Goal: Transaction & Acquisition: Purchase product/service

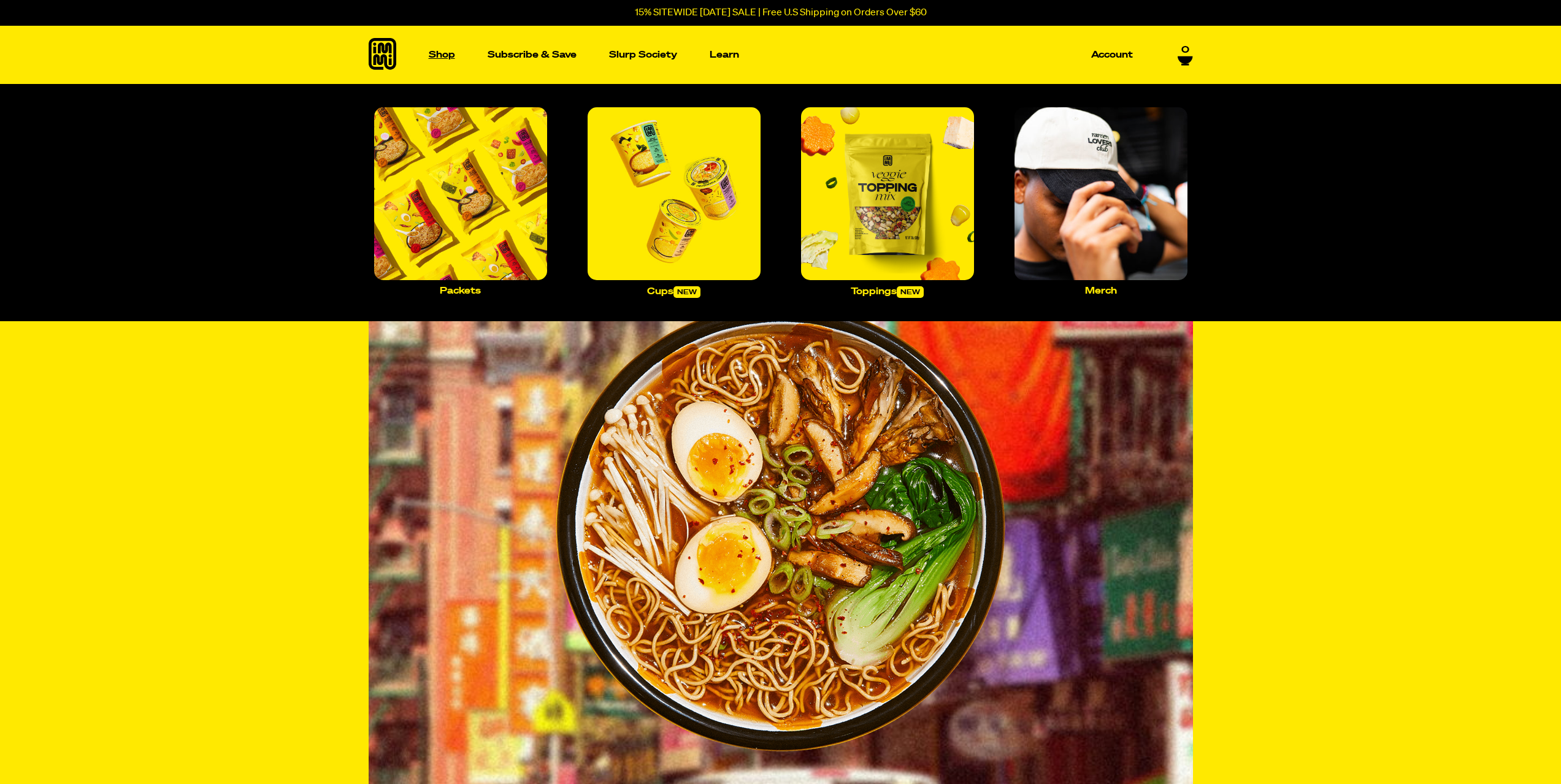
click at [449, 54] on p "Shop" at bounding box center [442, 54] width 26 height 9
click at [503, 191] on img "Main navigation" at bounding box center [461, 194] width 173 height 173
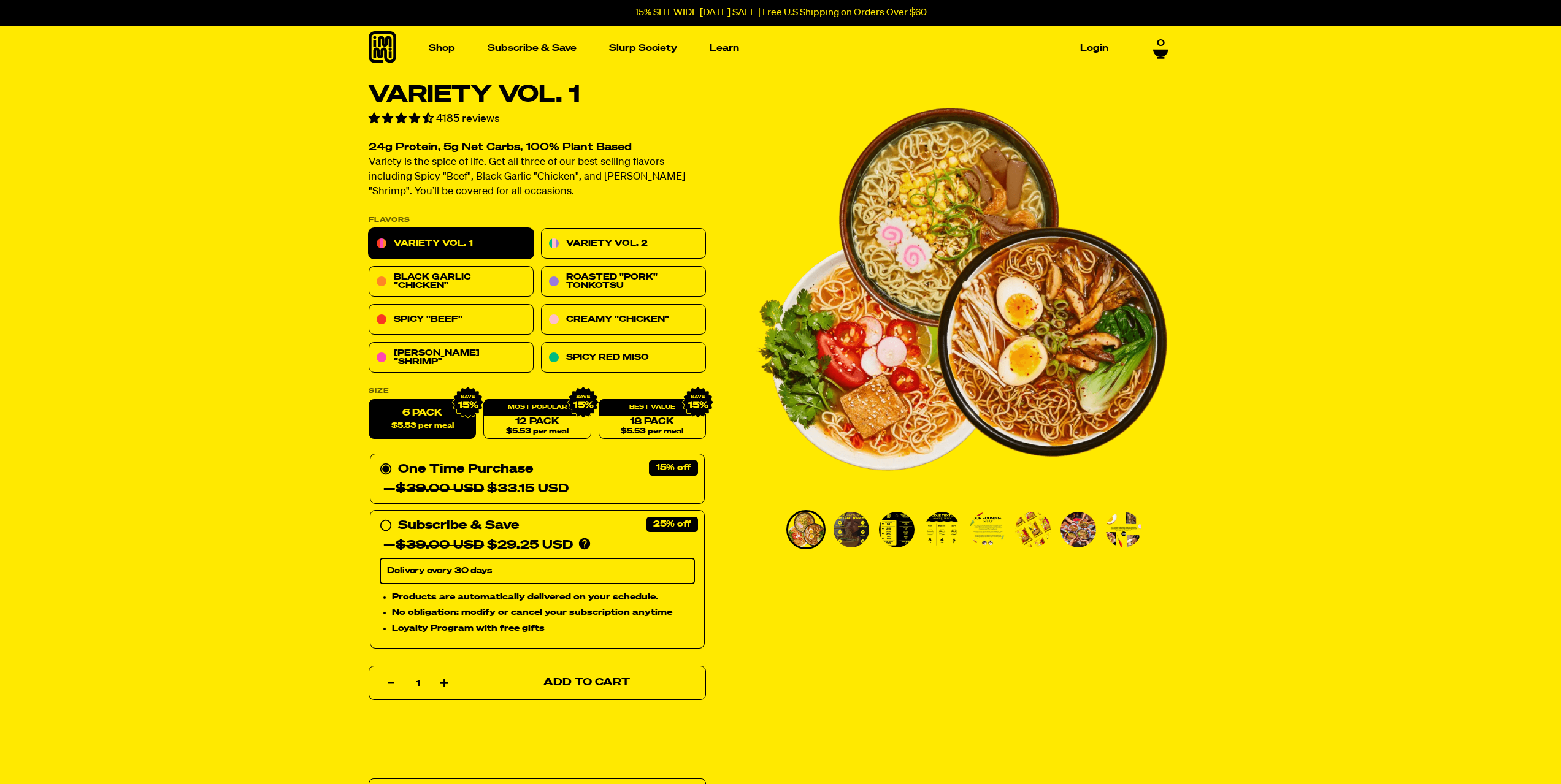
click at [618, 680] on span "Add to Cart" at bounding box center [586, 683] width 86 height 11
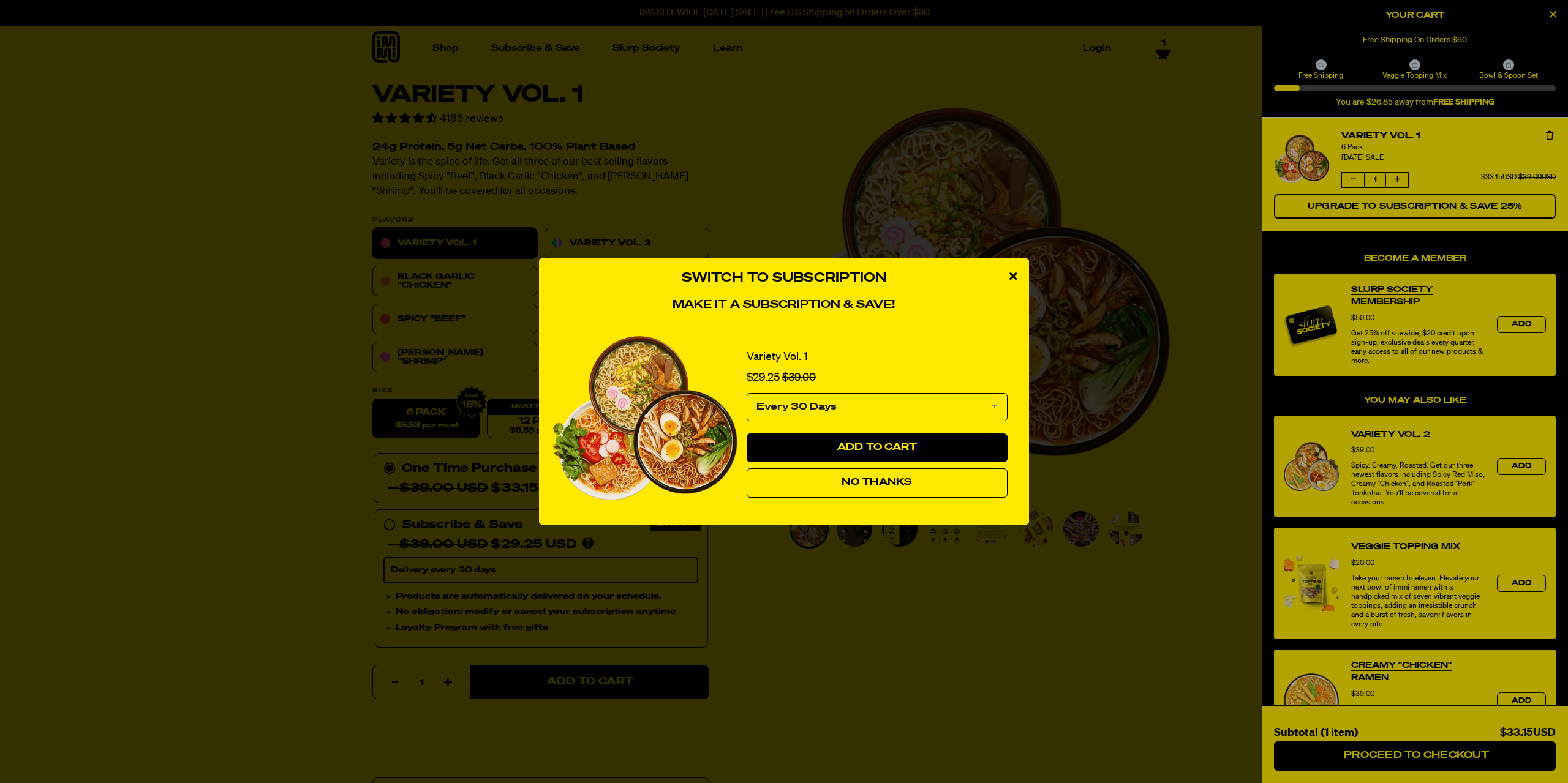
click at [1159, 199] on div "Switch to Subscription Make it a subscription & save! Variety Vol. 1 Sale price…" at bounding box center [784, 392] width 1568 height 783
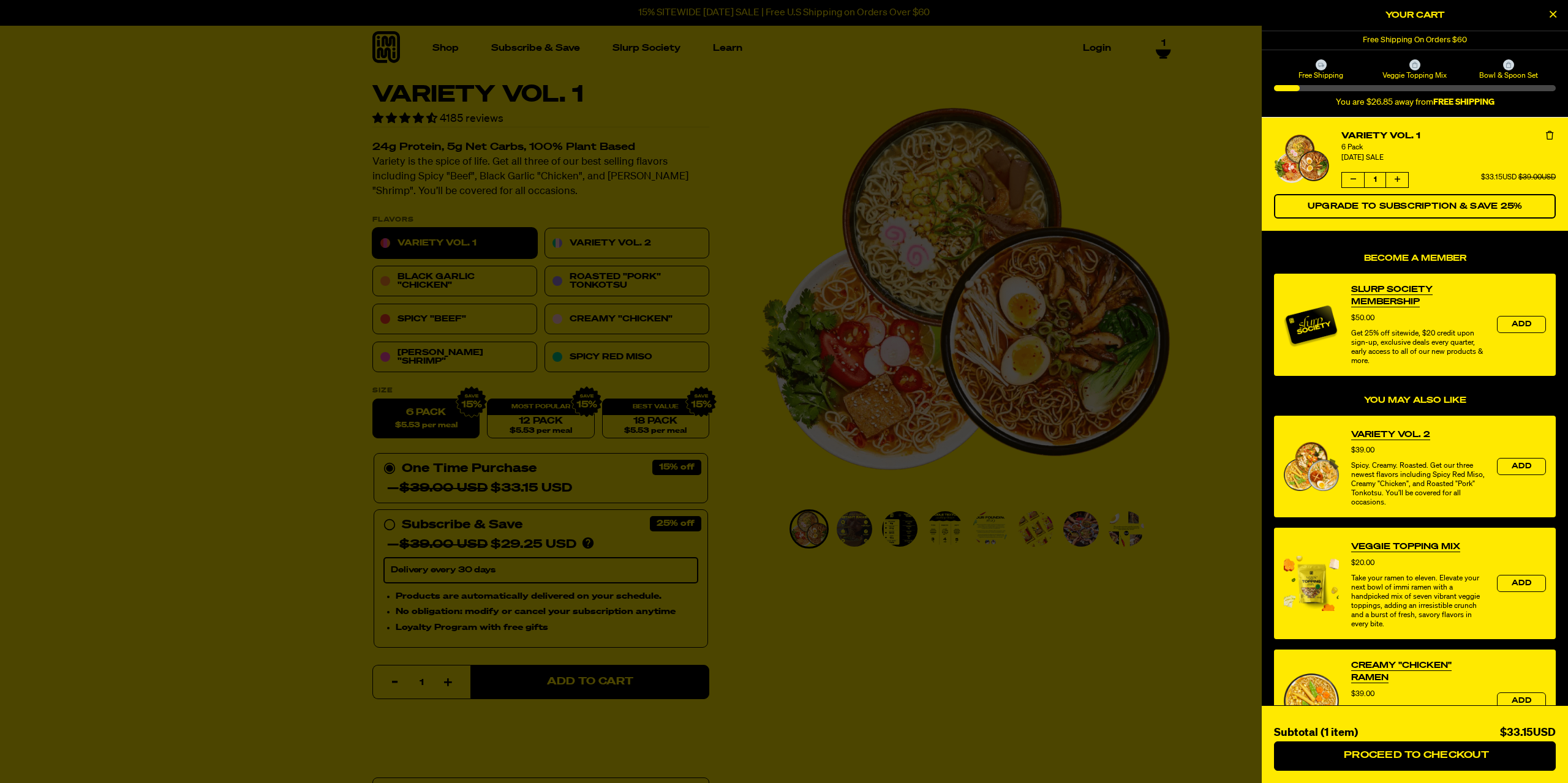
click at [1149, 199] on div at bounding box center [784, 392] width 1568 height 783
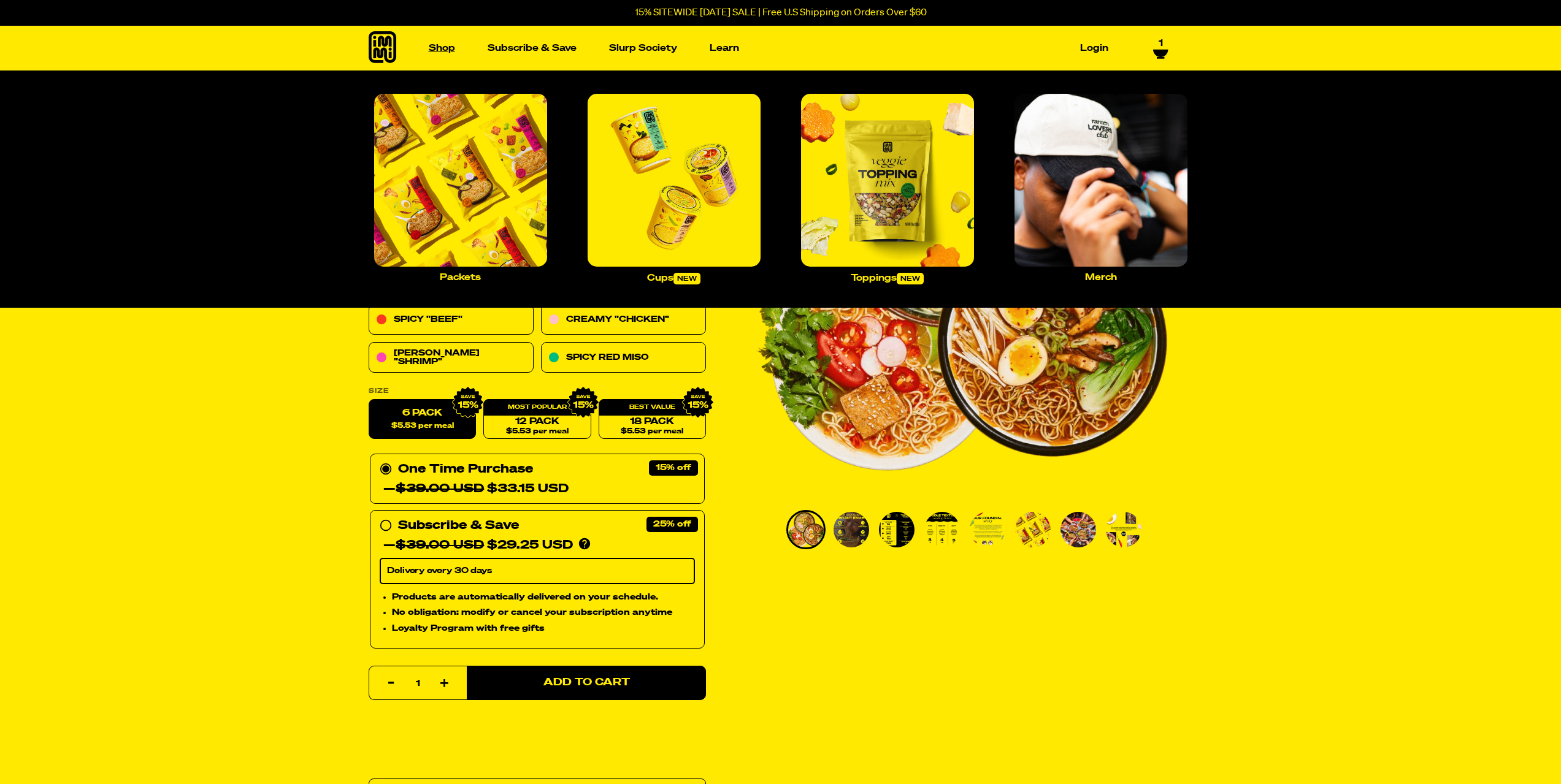
click at [452, 55] on link "Shop" at bounding box center [442, 48] width 36 height 19
click at [450, 51] on link "Shop" at bounding box center [442, 48] width 36 height 19
click at [915, 158] on img "Main navigation" at bounding box center [888, 180] width 173 height 173
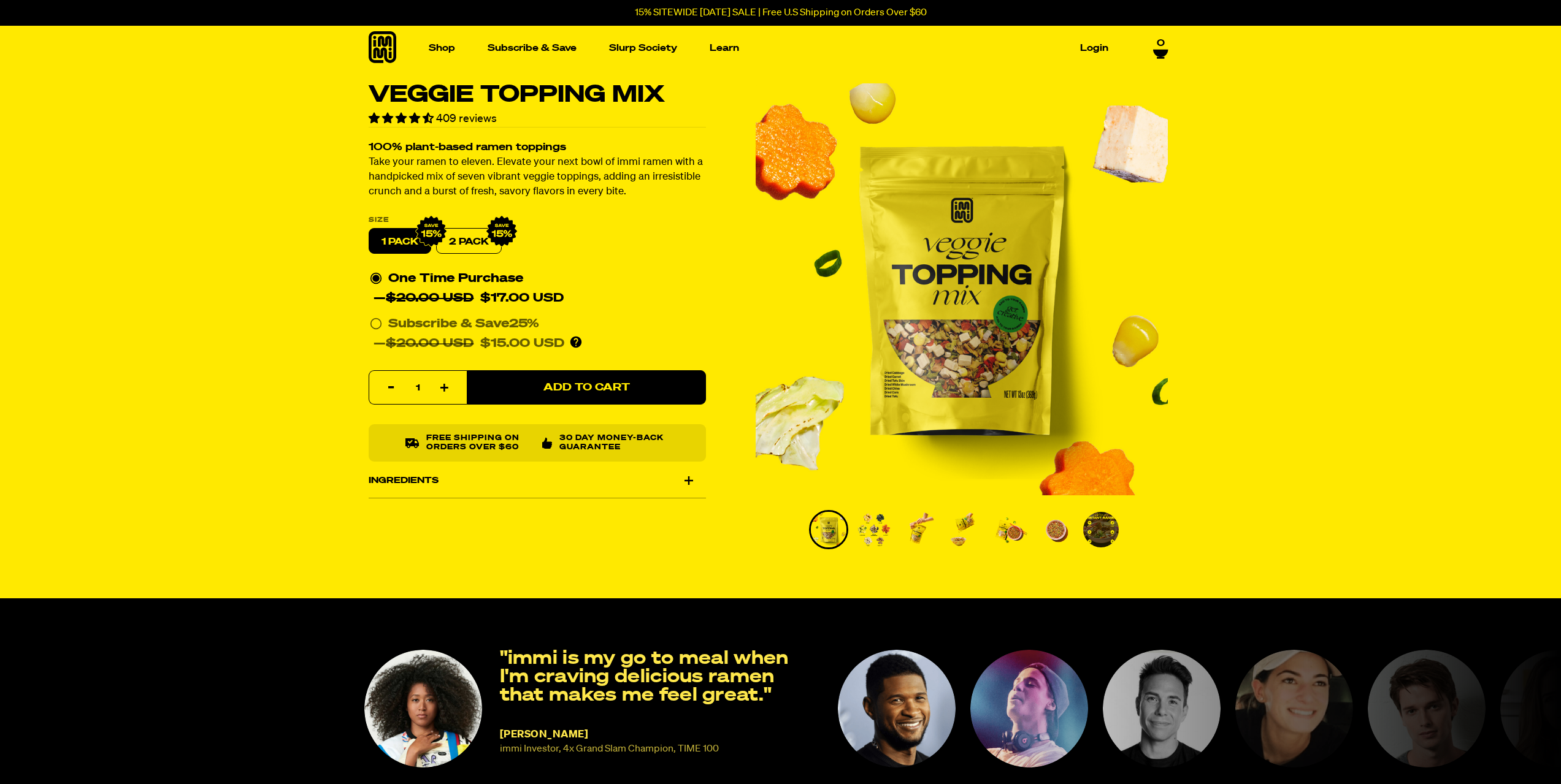
click at [467, 488] on div "Ingredients" at bounding box center [537, 480] width 338 height 35
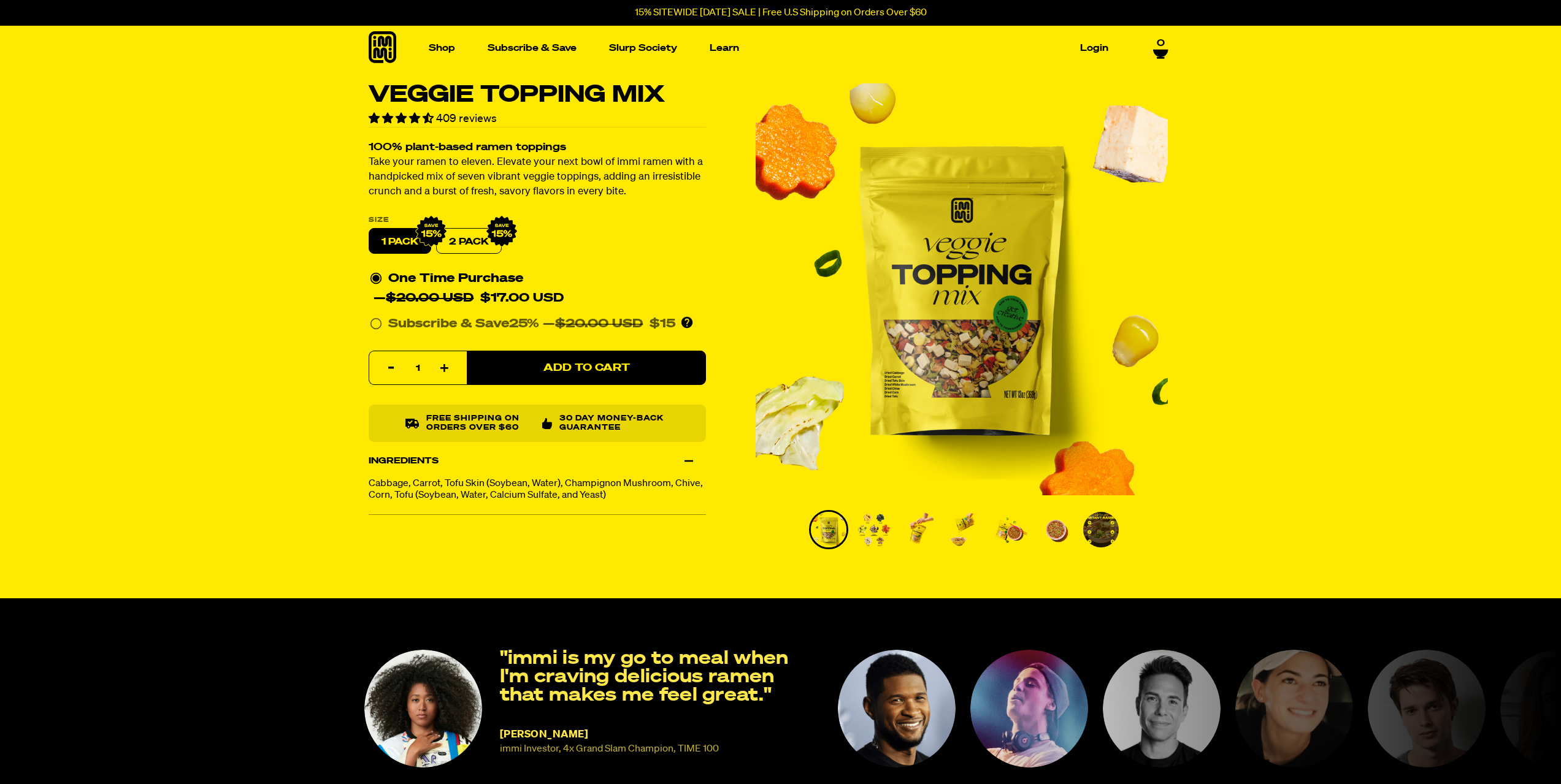
click at [862, 526] on img "Go to slide 2" at bounding box center [874, 530] width 35 height 35
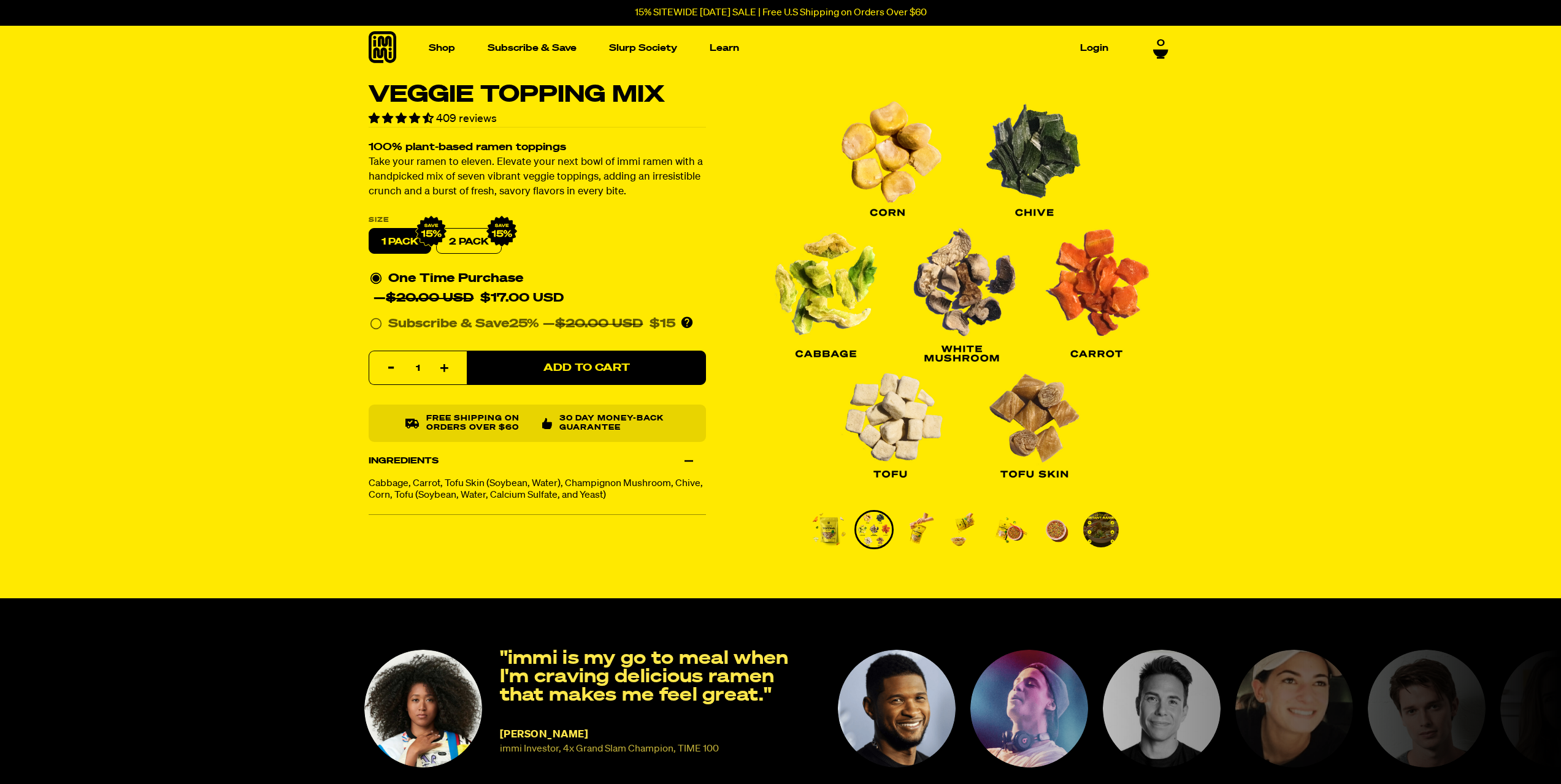
click at [931, 538] on img "Go to slide 3" at bounding box center [920, 530] width 35 height 35
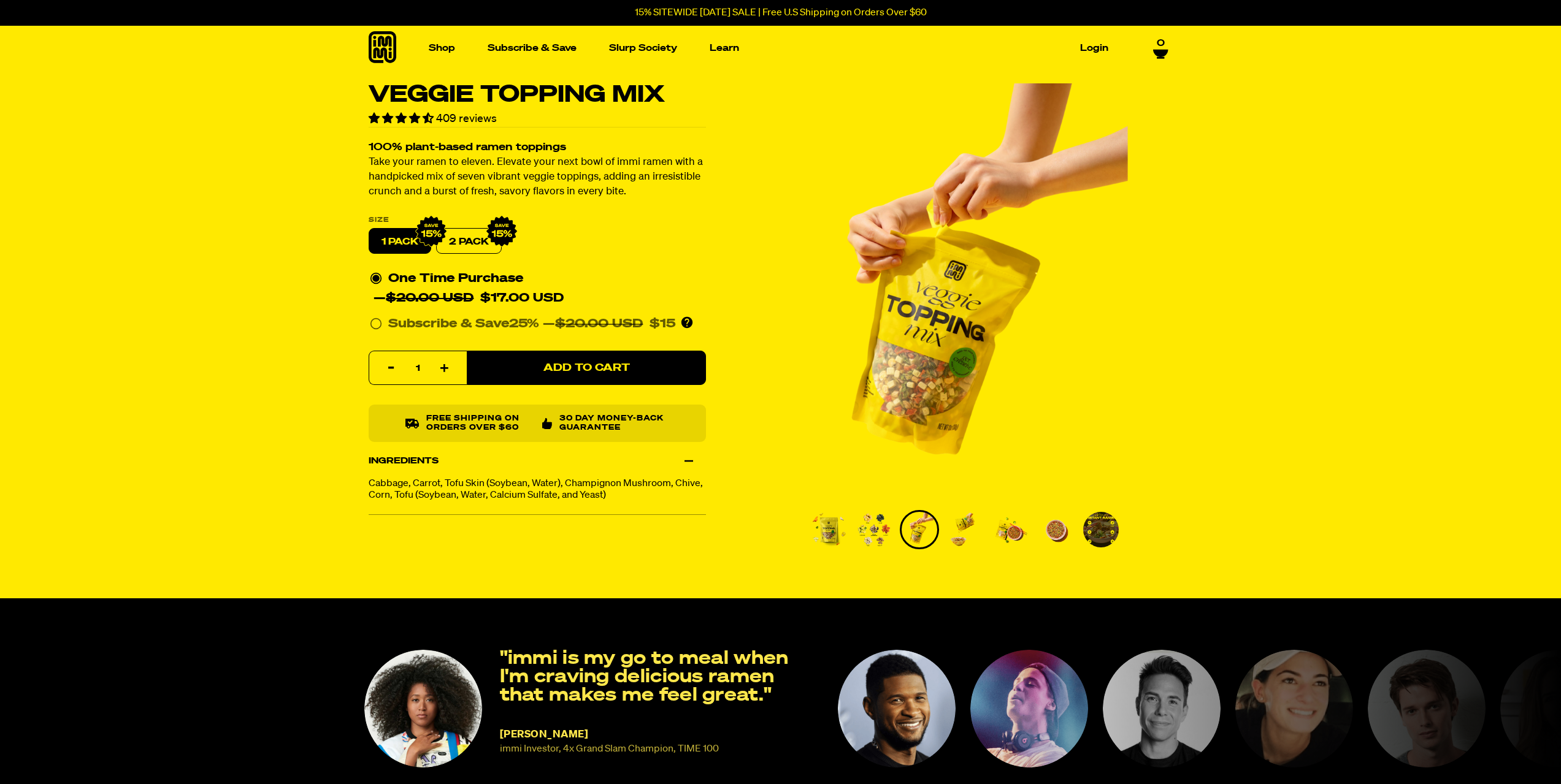
click at [953, 530] on img "Go to slide 4" at bounding box center [965, 530] width 35 height 35
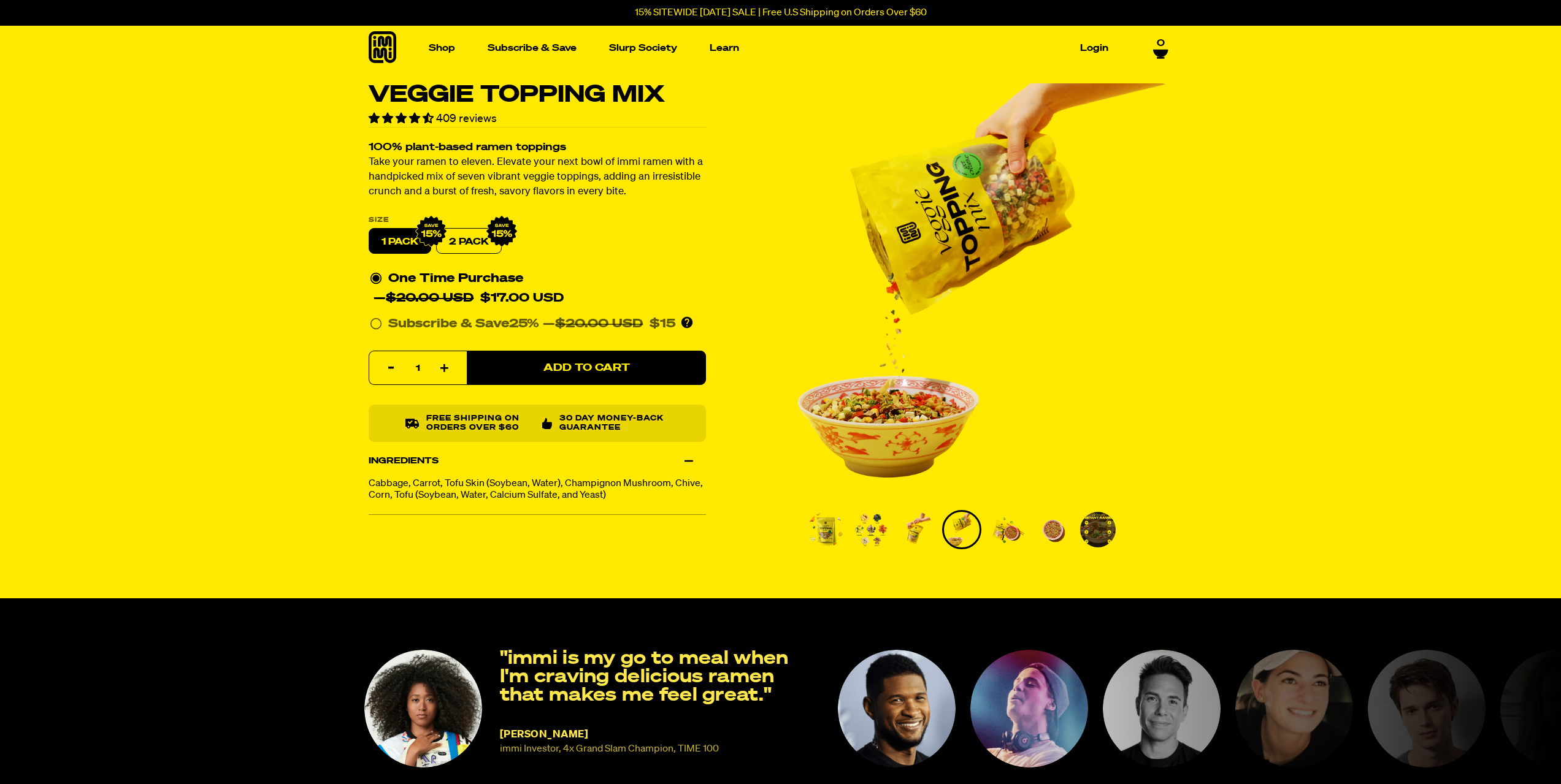
click at [990, 531] on img "Go to slide 5" at bounding box center [1007, 530] width 35 height 35
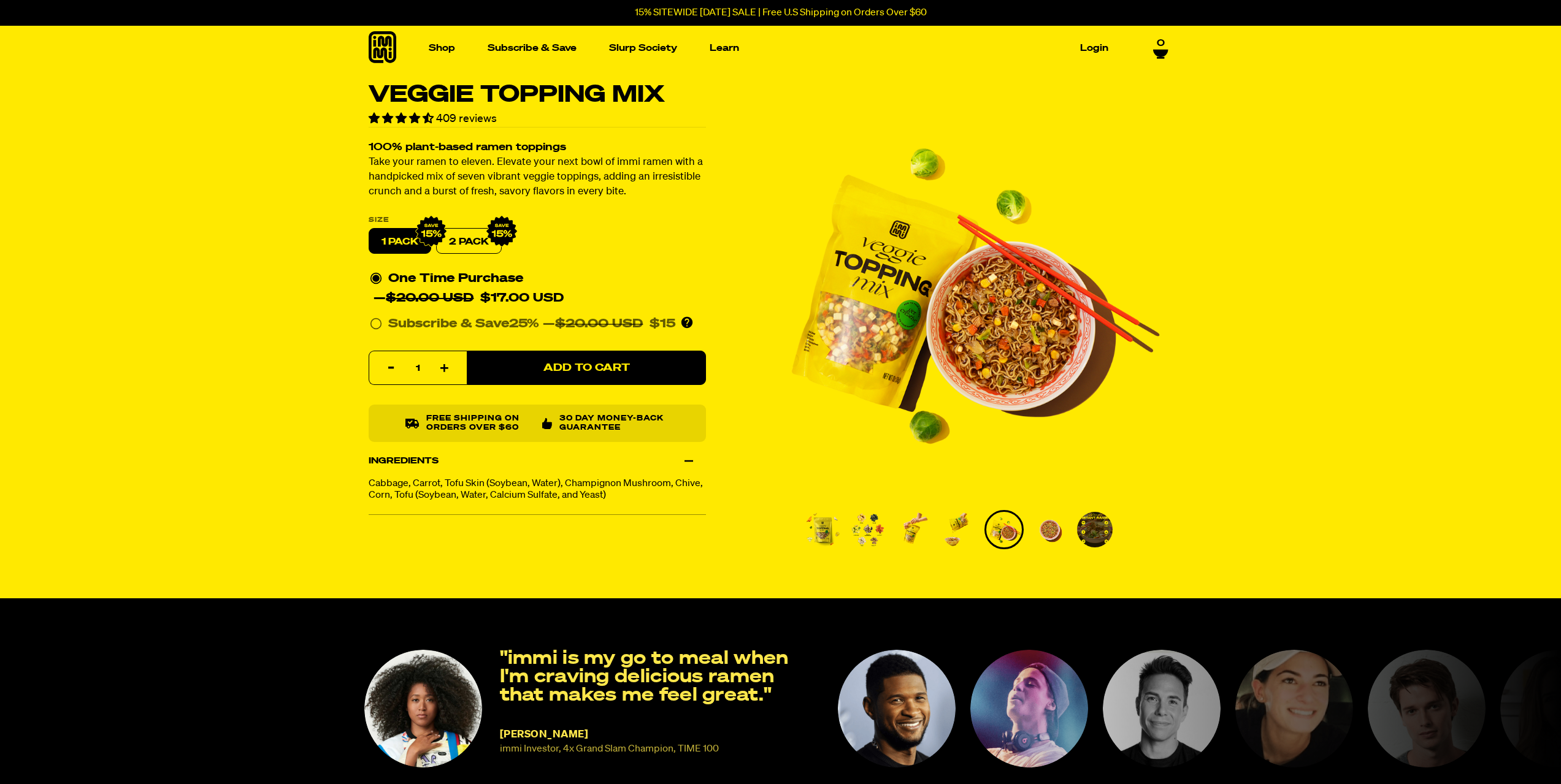
click at [1038, 534] on img "Go to slide 6" at bounding box center [1050, 530] width 35 height 35
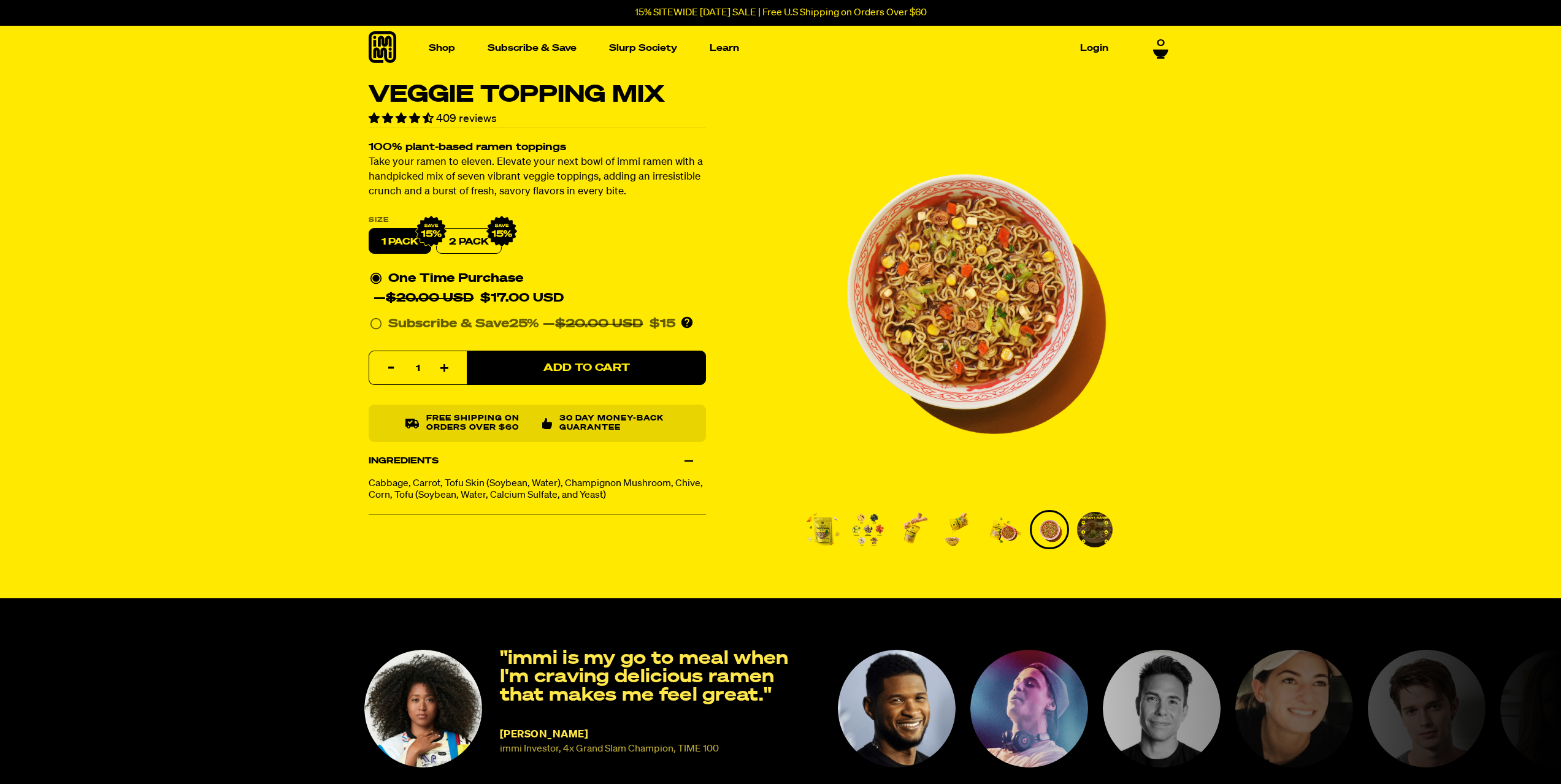
click at [1085, 525] on img "Go to slide 7" at bounding box center [1095, 530] width 35 height 35
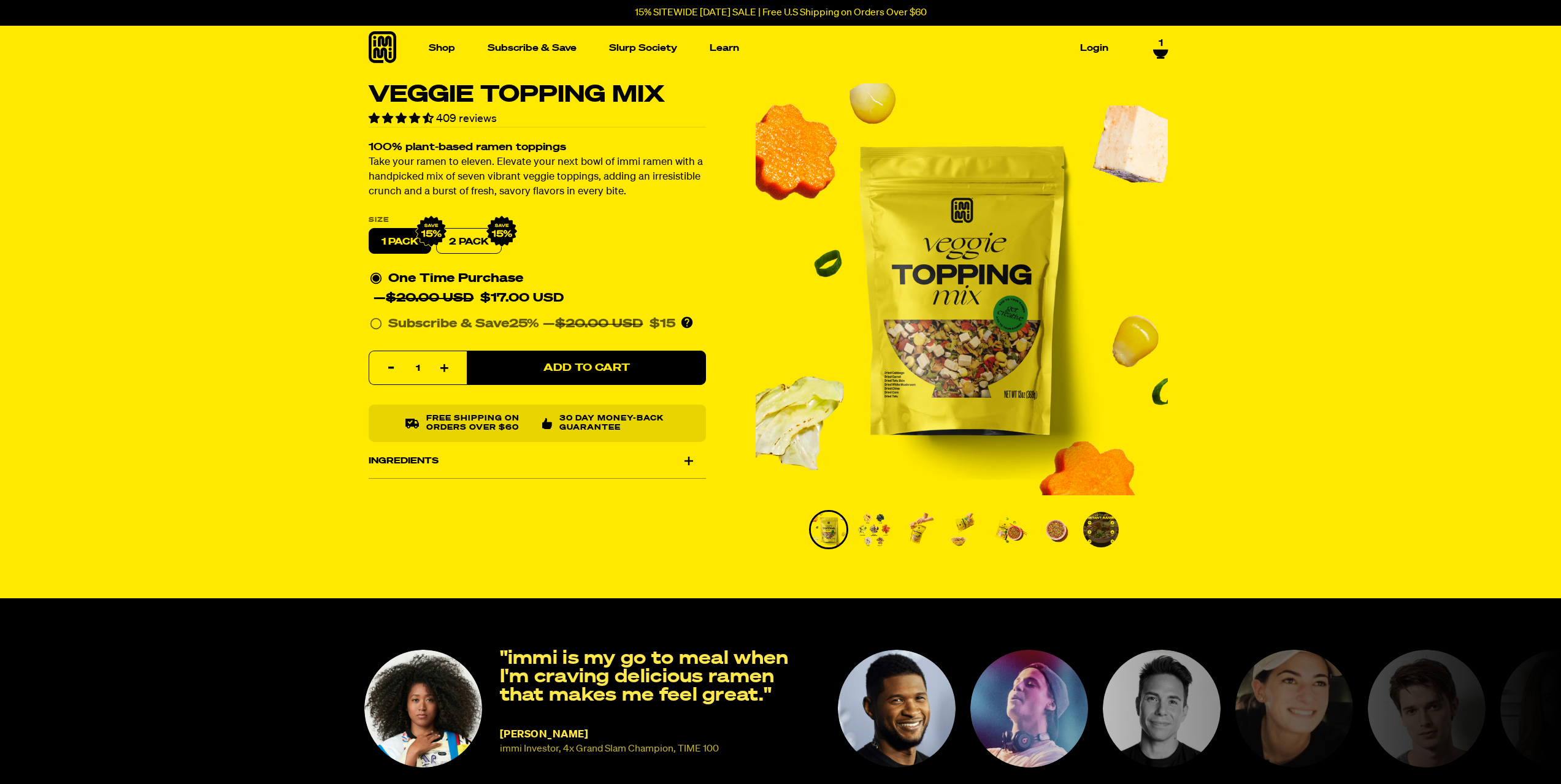
click at [865, 529] on img "Go to slide 2" at bounding box center [874, 530] width 35 height 35
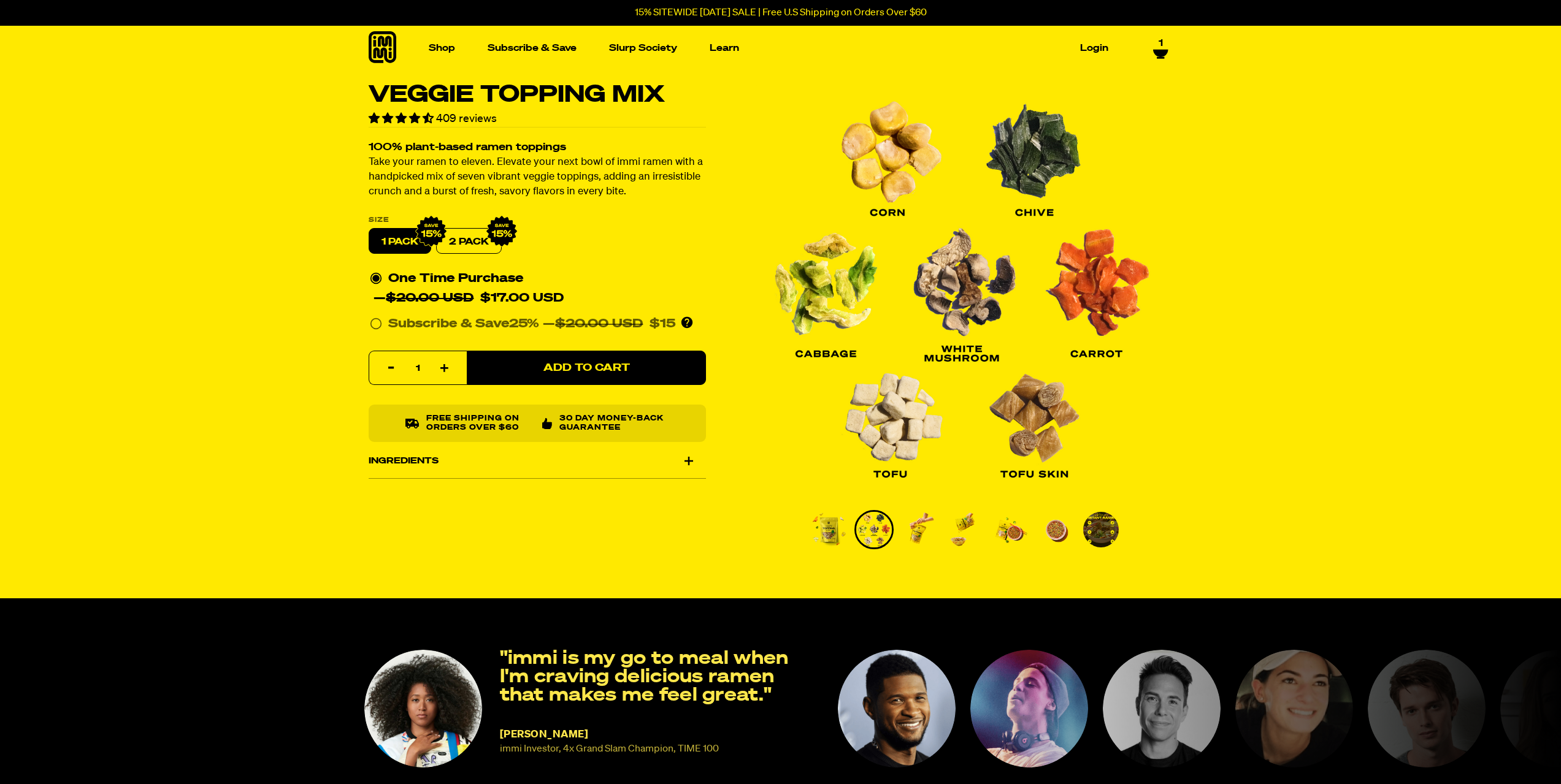
click at [833, 534] on img "Go to slide 1" at bounding box center [829, 530] width 35 height 35
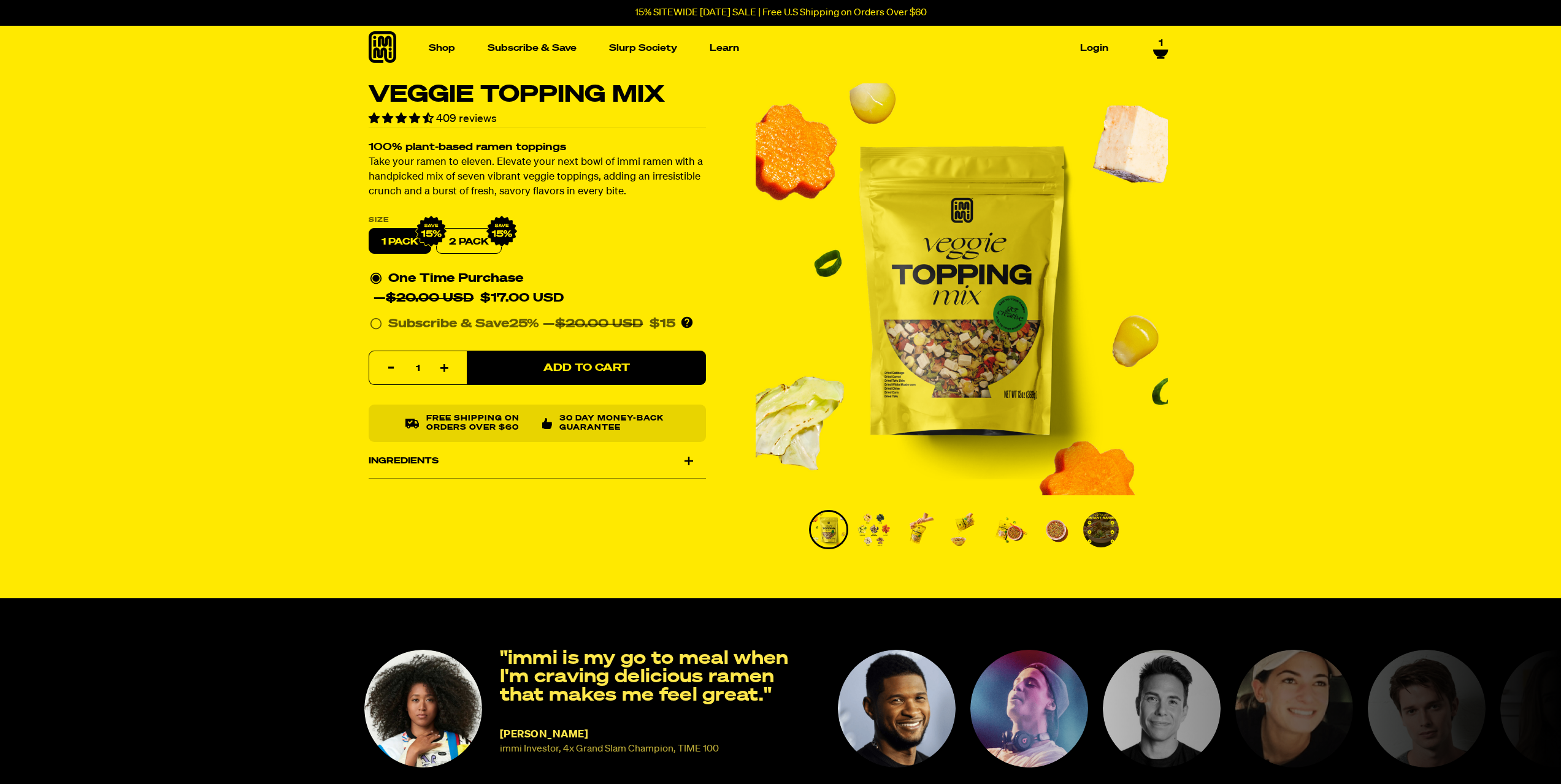
click at [1096, 527] on img "Go to slide 7" at bounding box center [1101, 530] width 35 height 35
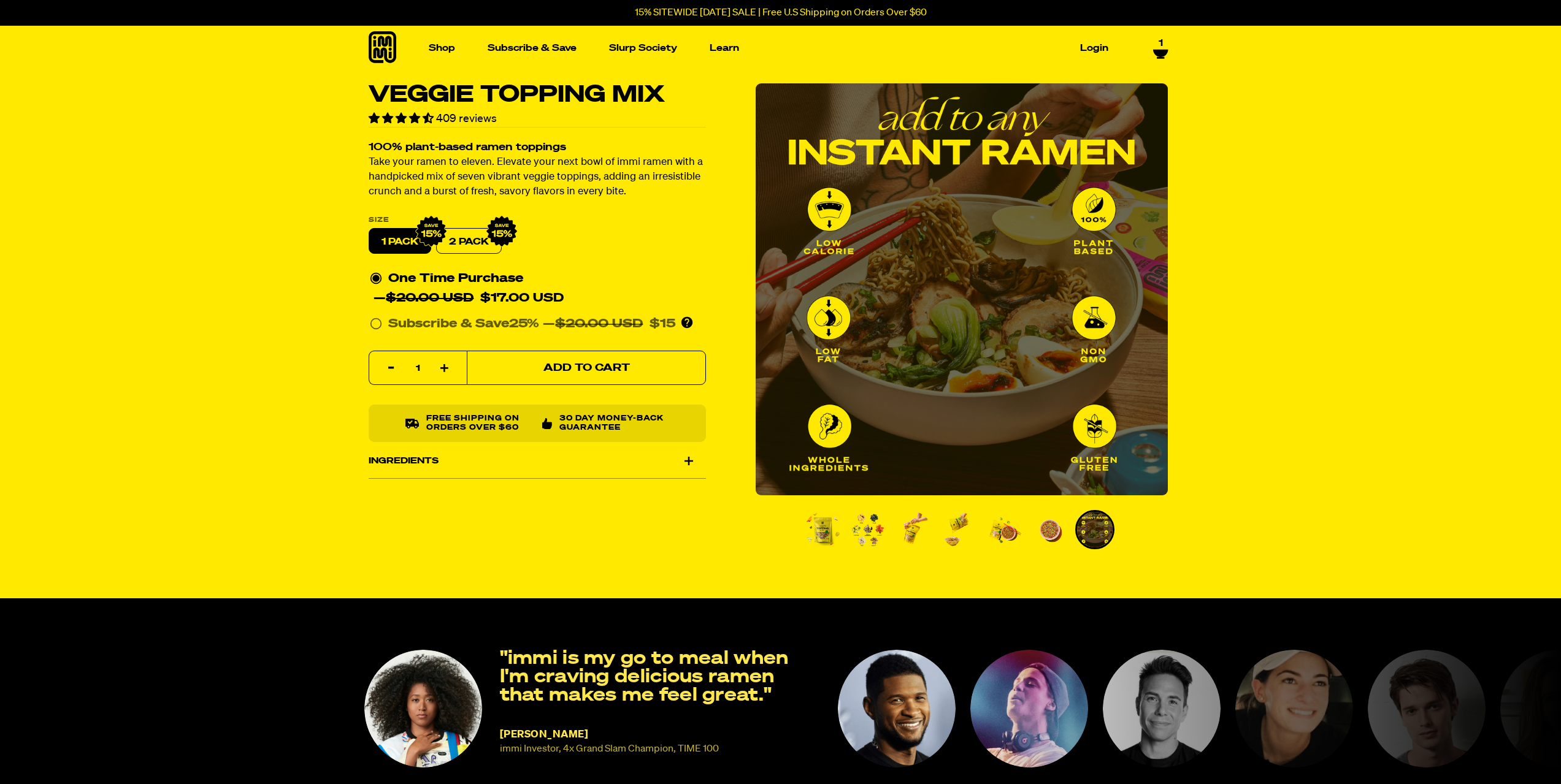
click at [656, 374] on button "Add to Cart" at bounding box center [586, 369] width 239 height 35
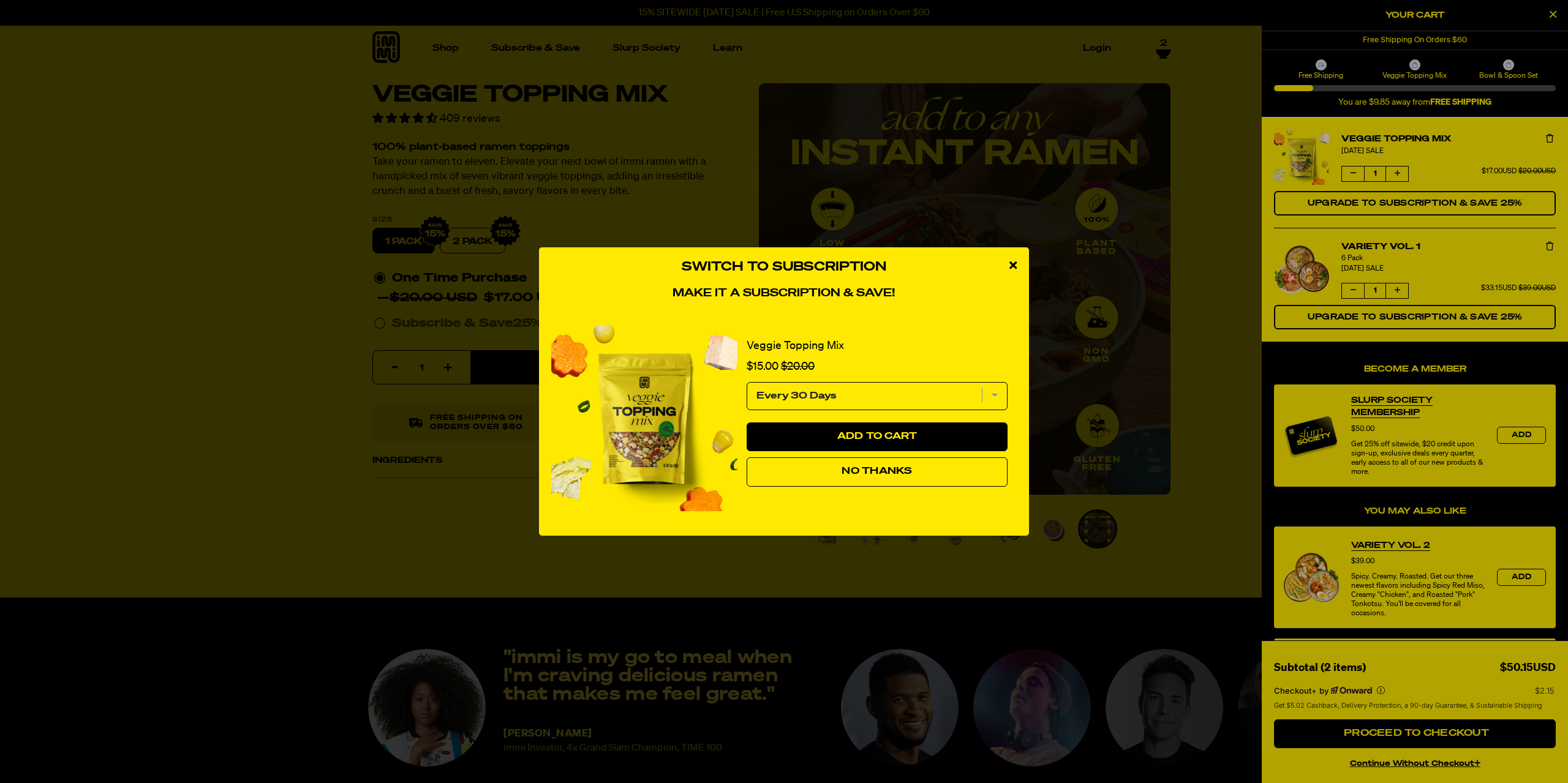
click at [930, 475] on button "No Thanks" at bounding box center [877, 472] width 261 height 30
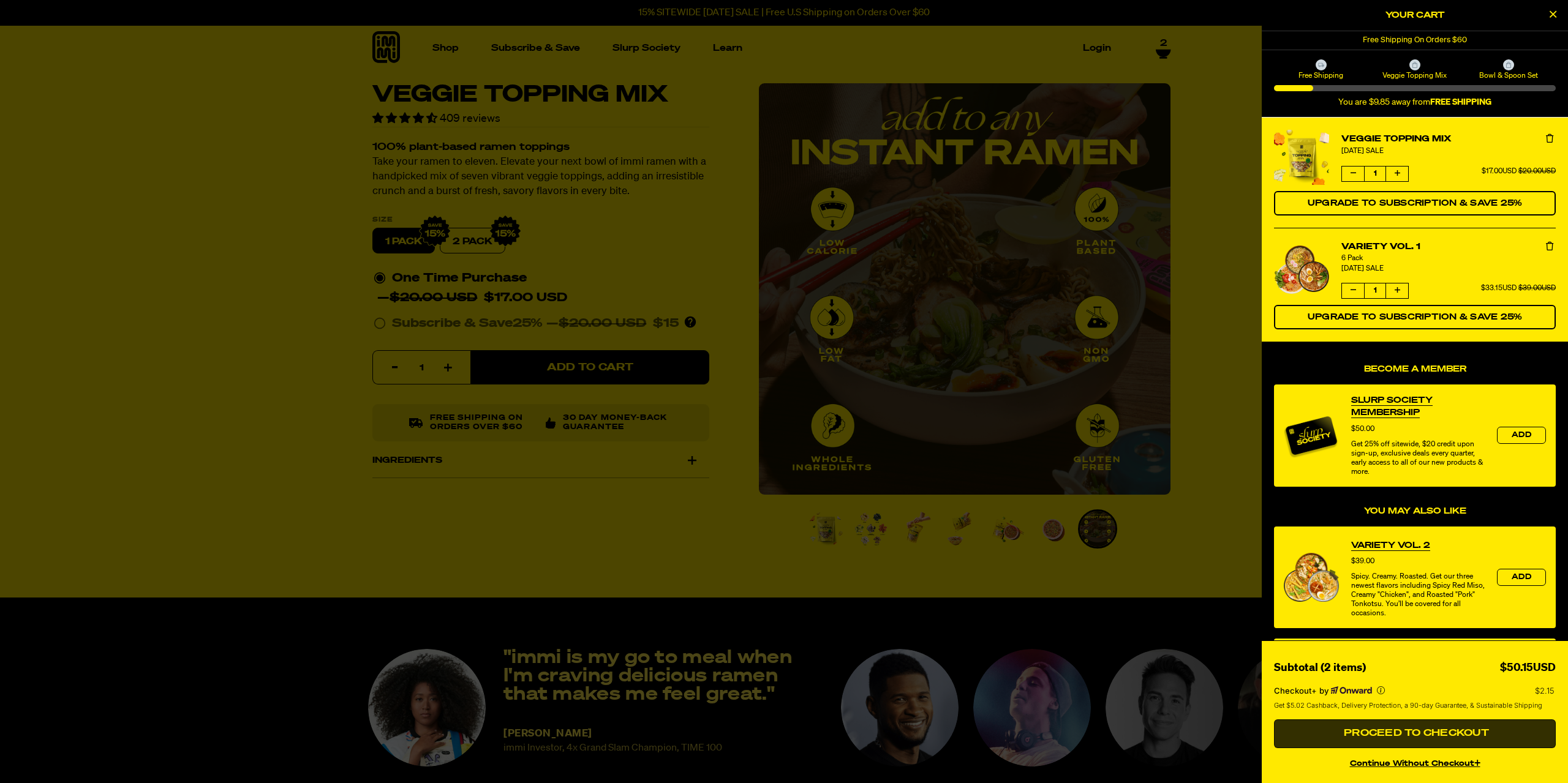
click at [1424, 741] on button "Proceed to Checkout" at bounding box center [1415, 734] width 282 height 30
